Goal: Information Seeking & Learning: Learn about a topic

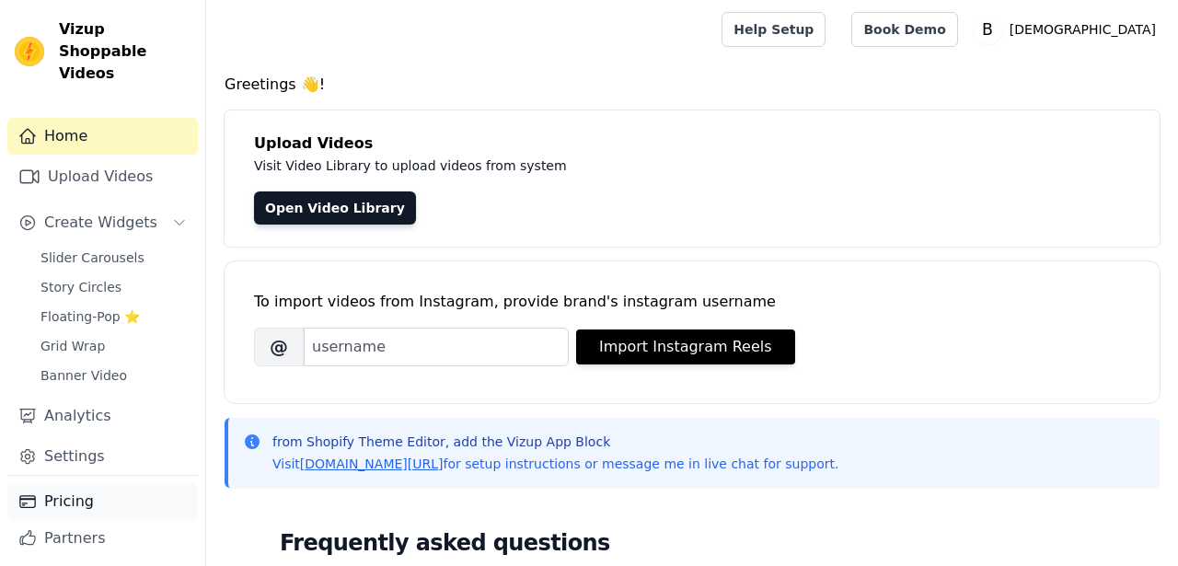
click at [70, 483] on link "Pricing" at bounding box center [102, 501] width 191 height 37
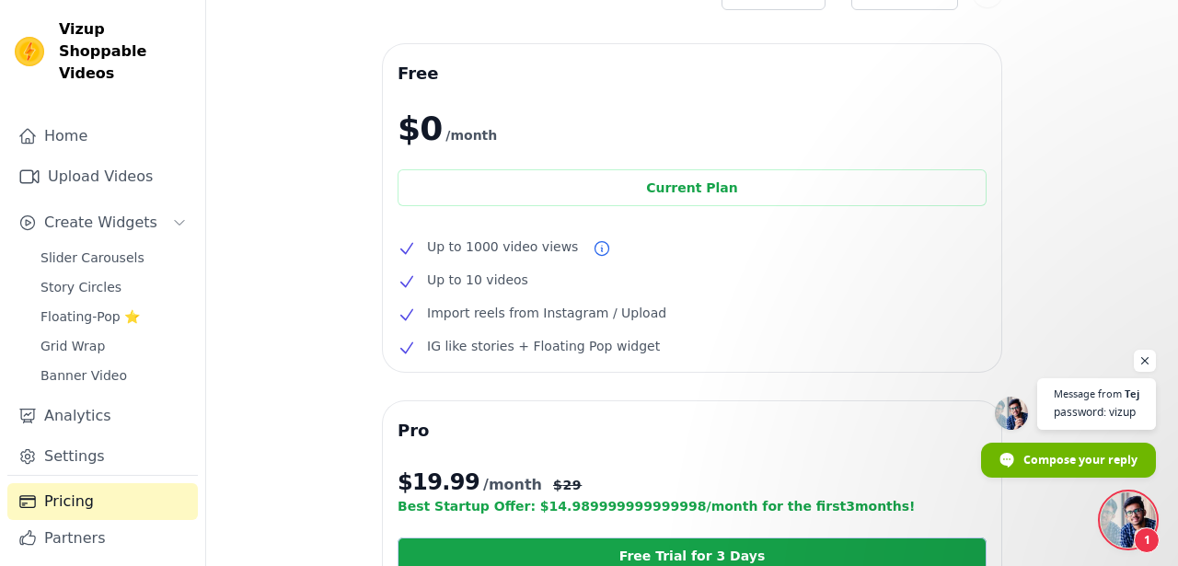
scroll to position [39, 0]
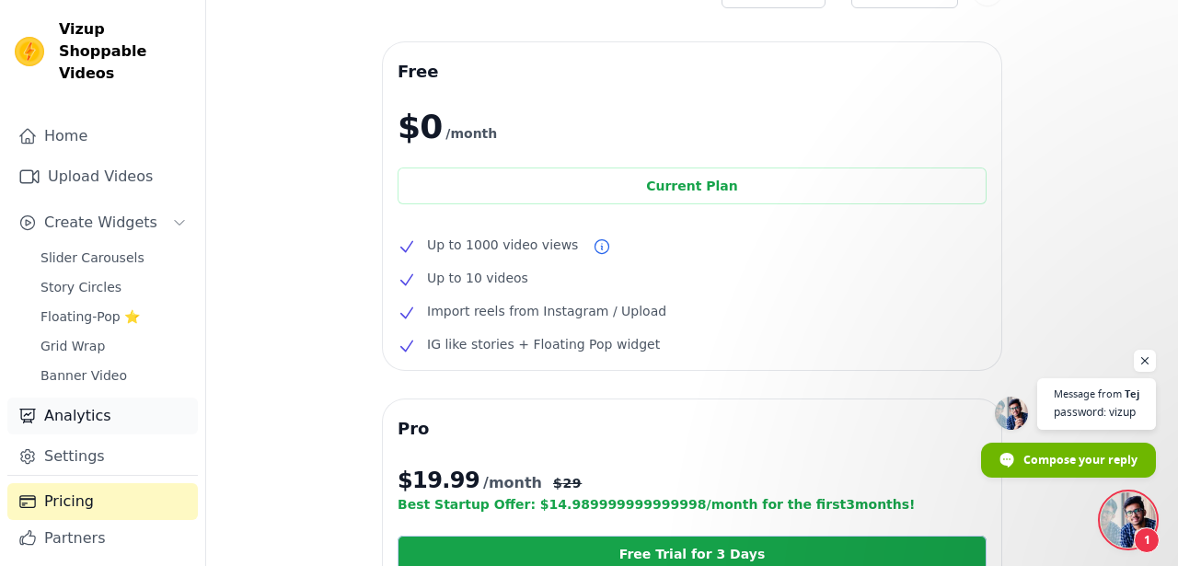
click at [120, 404] on link "Analytics" at bounding box center [102, 416] width 191 height 37
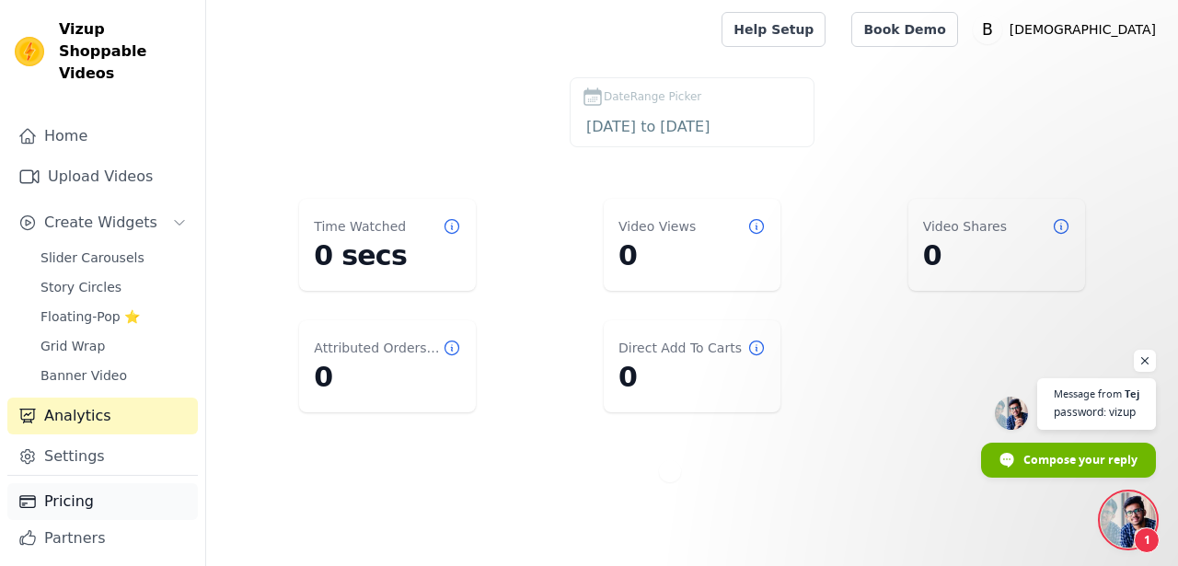
click at [91, 495] on link "Pricing" at bounding box center [102, 501] width 191 height 37
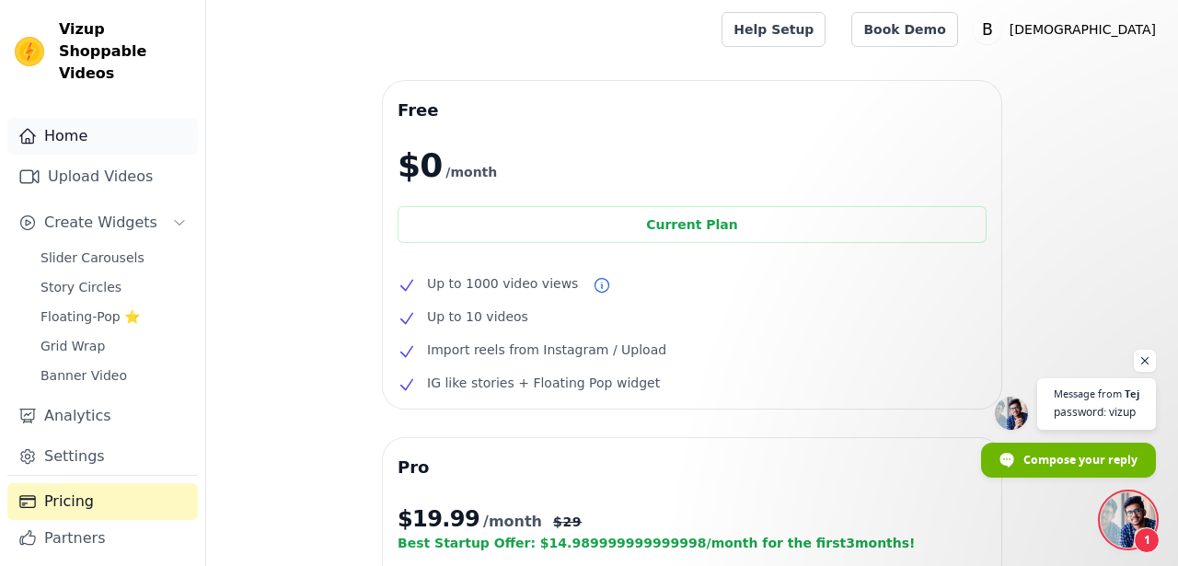
click at [86, 118] on link "Home" at bounding box center [102, 136] width 191 height 37
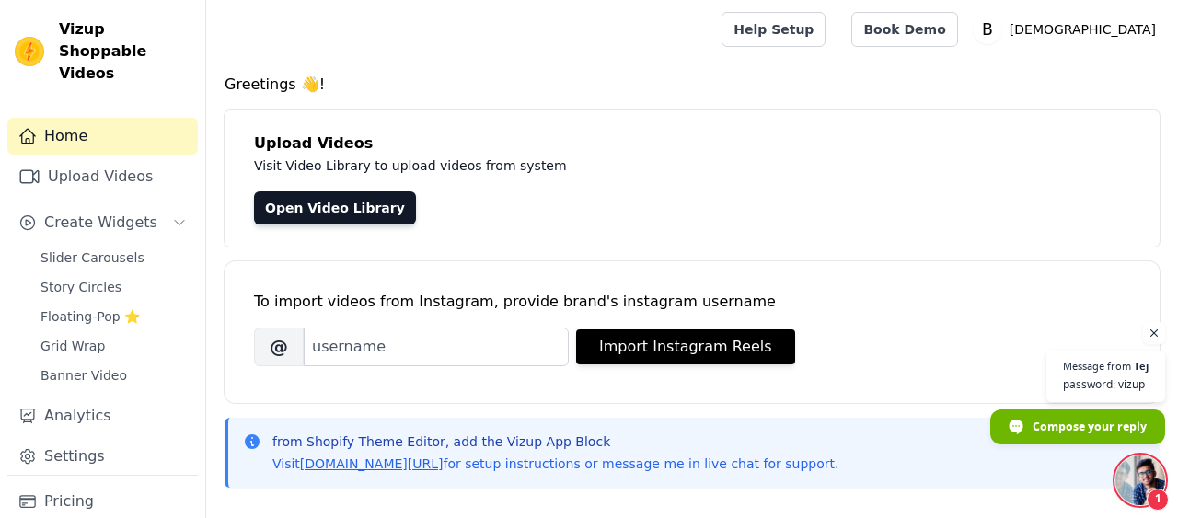
scroll to position [68, 0]
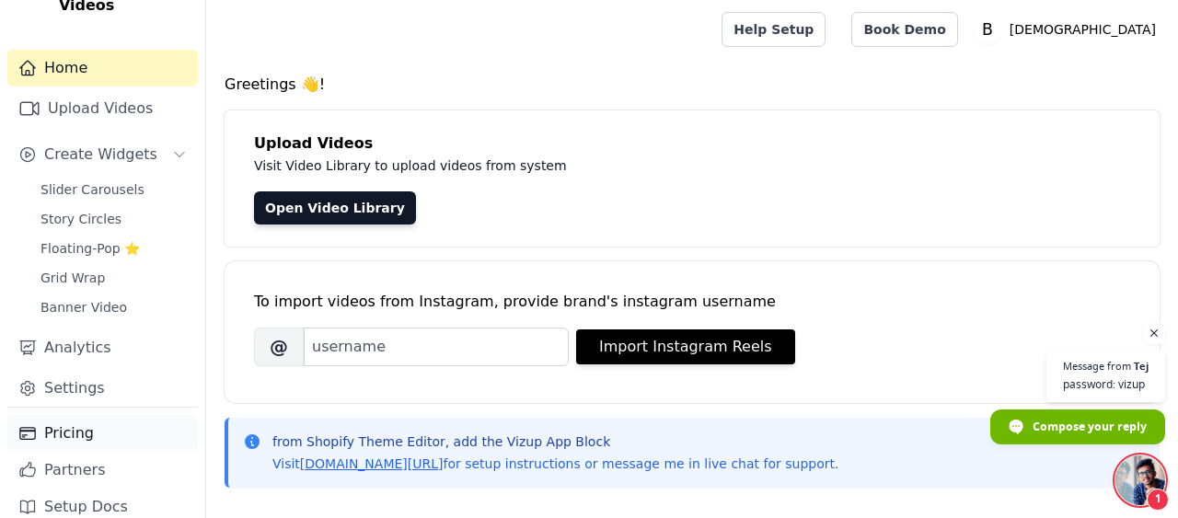
click at [78, 416] on link "Pricing" at bounding box center [102, 433] width 191 height 37
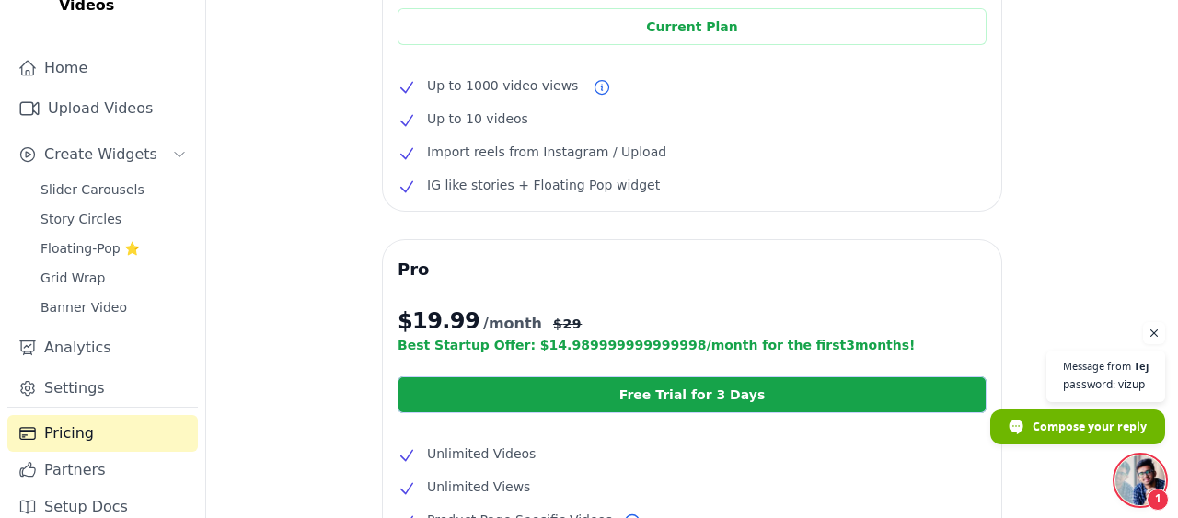
scroll to position [203, 0]
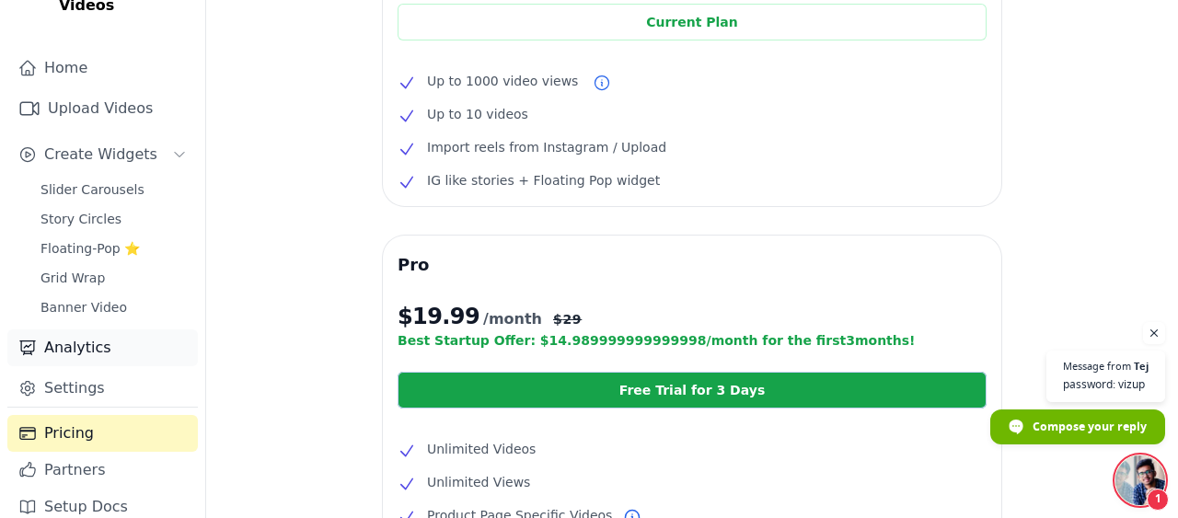
click at [101, 330] on link "Analytics" at bounding box center [102, 348] width 191 height 37
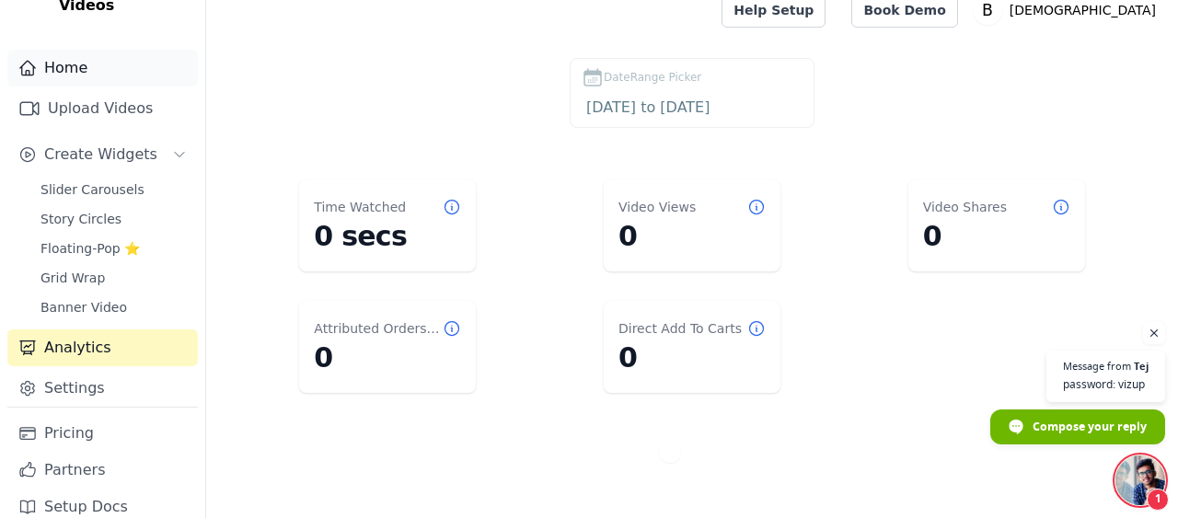
click at [107, 50] on link "Home" at bounding box center [102, 68] width 191 height 37
